Goal: Task Accomplishment & Management: Use online tool/utility

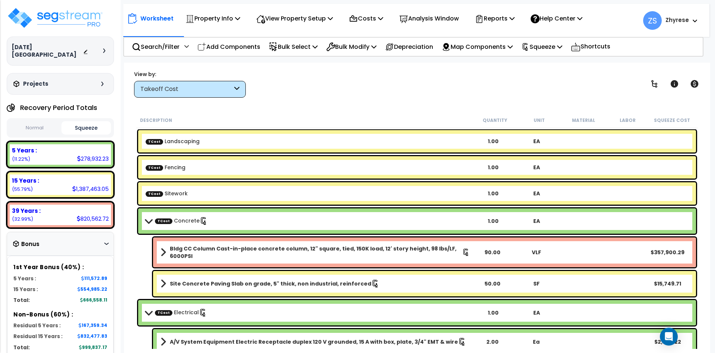
scroll to position [89, 0]
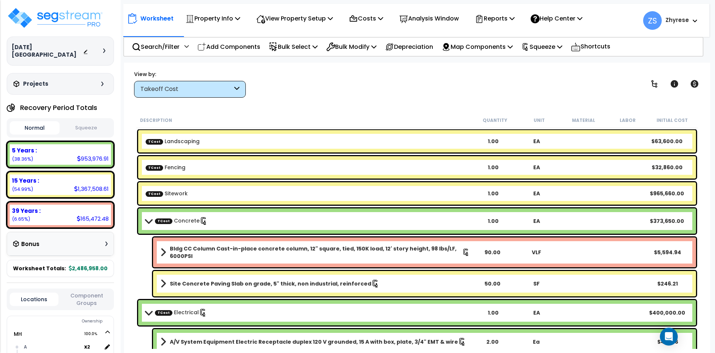
scroll to position [89, 0]
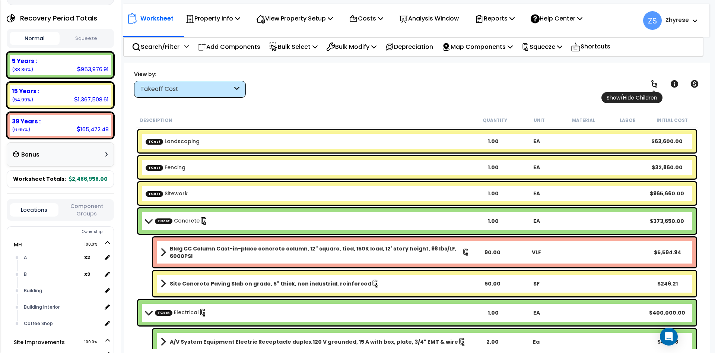
click at [656, 85] on icon at bounding box center [654, 83] width 6 height 7
click at [315, 227] on div "TCost Concrete 1.00 EA $373,650.00" at bounding box center [417, 220] width 558 height 25
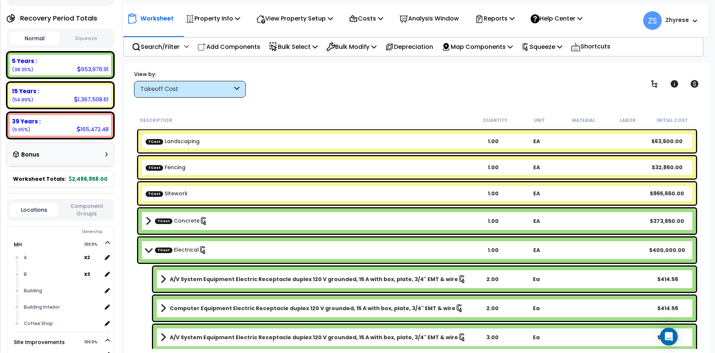
click at [229, 253] on b "TCost Electrical" at bounding box center [309, 250] width 326 height 10
